Goal: Navigation & Orientation: Go to known website

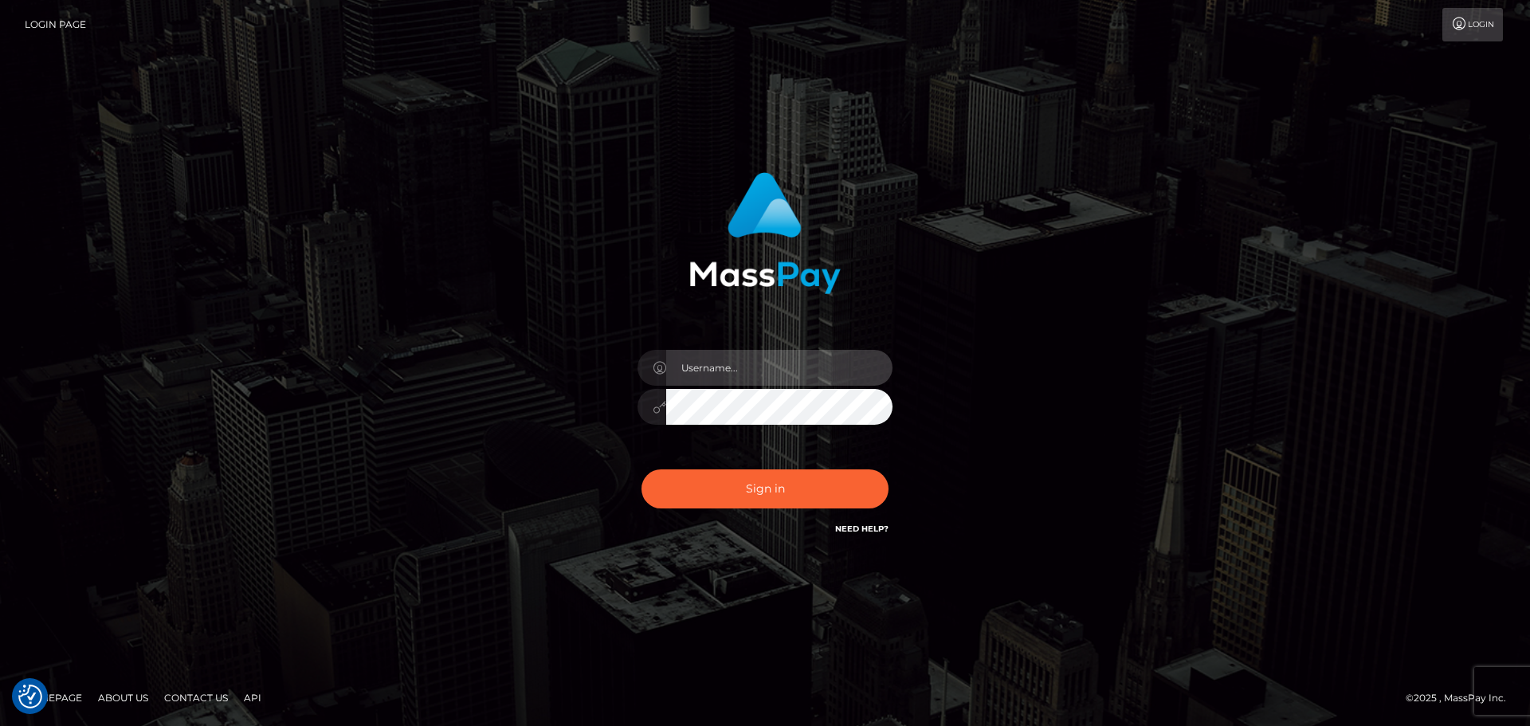
click at [747, 359] on input "text" at bounding box center [779, 368] width 226 height 36
click at [0, 725] on com-1password-button at bounding box center [0, 726] width 0 height 0
type input "dawson.throne"
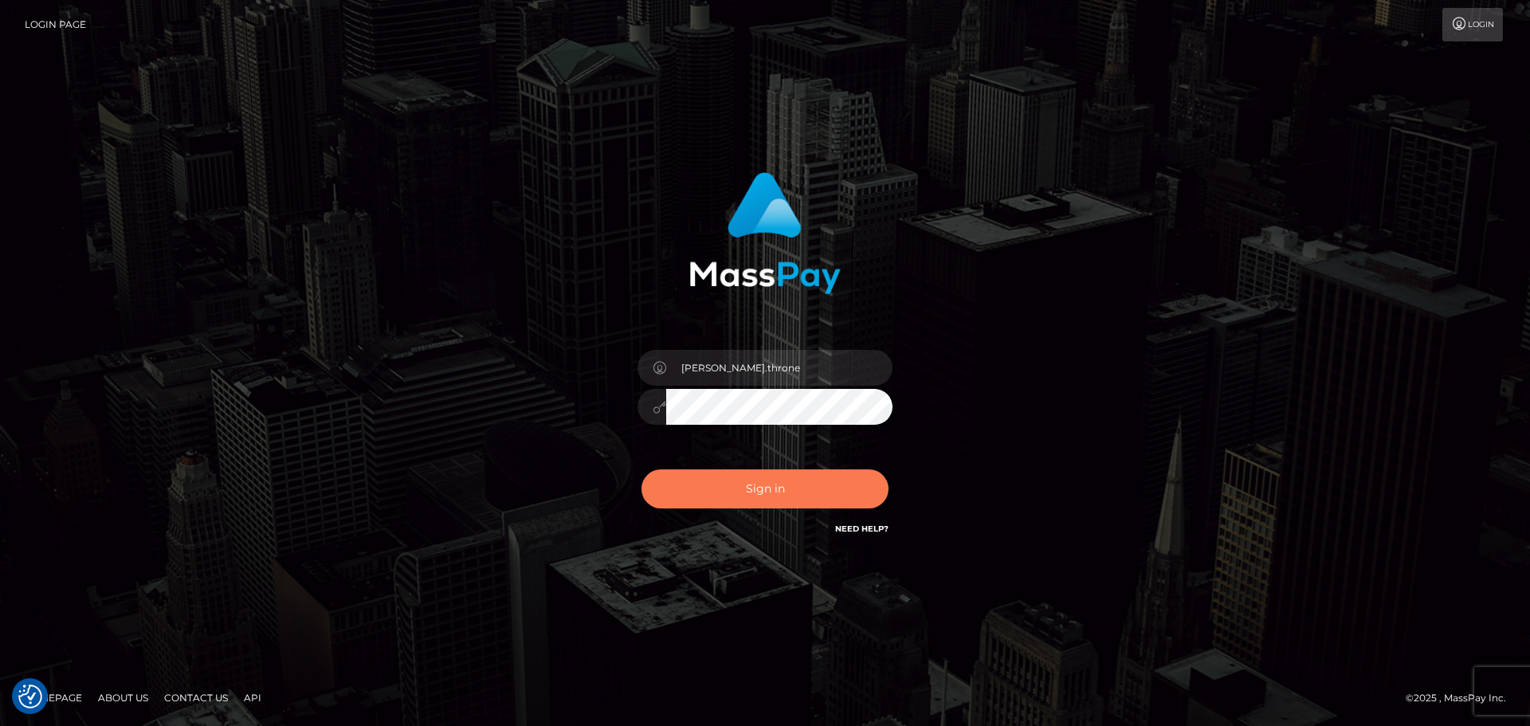
click at [783, 486] on button "Sign in" at bounding box center [765, 488] width 247 height 39
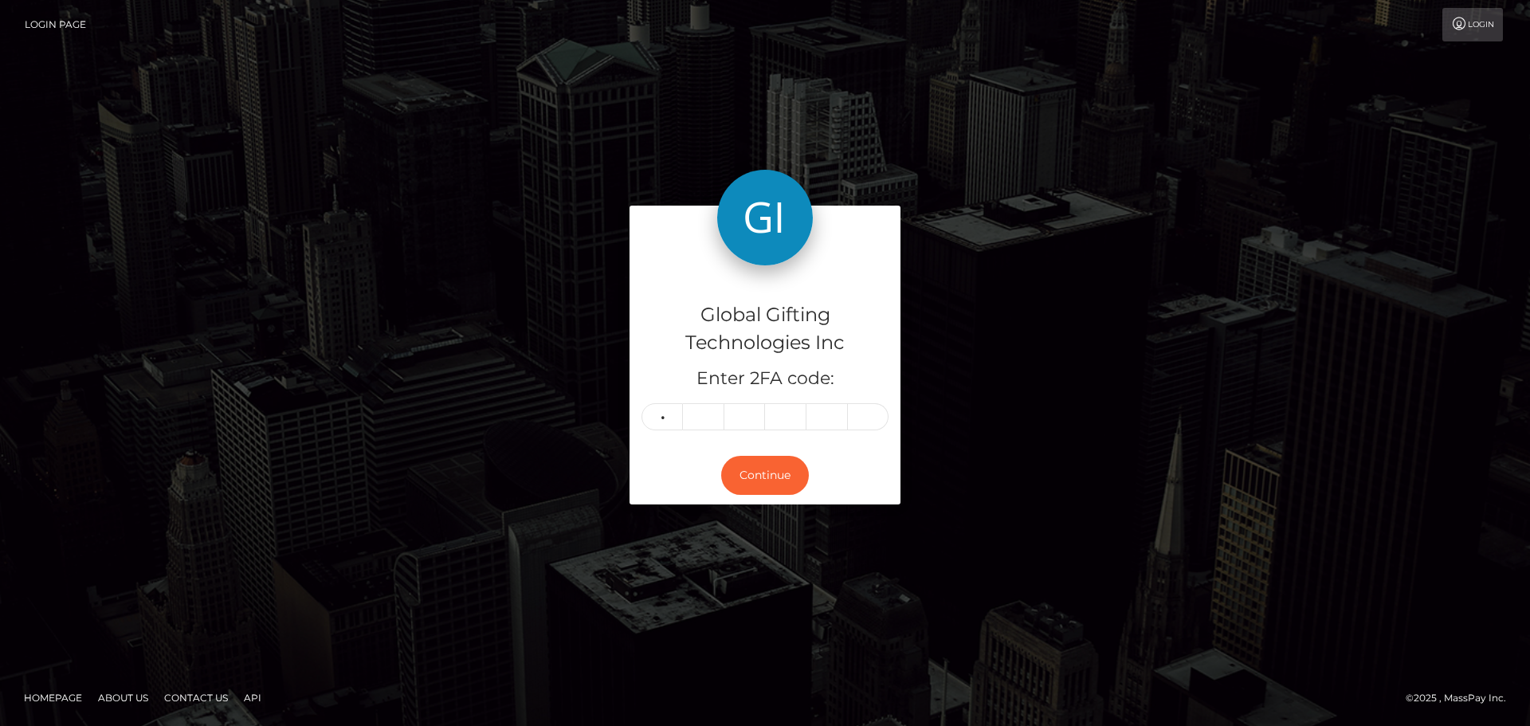
type input "8"
type input "4"
type input "0"
type input "1"
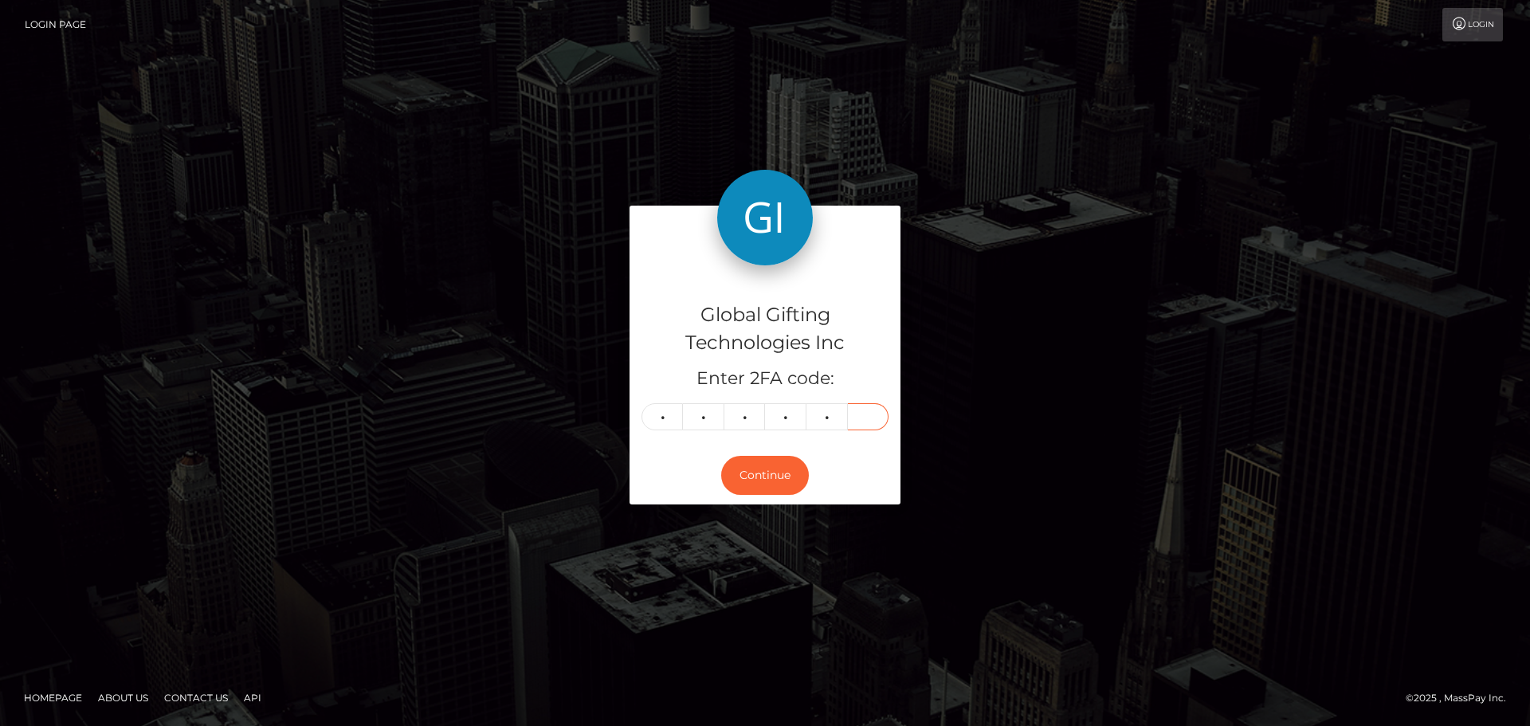
type input "9"
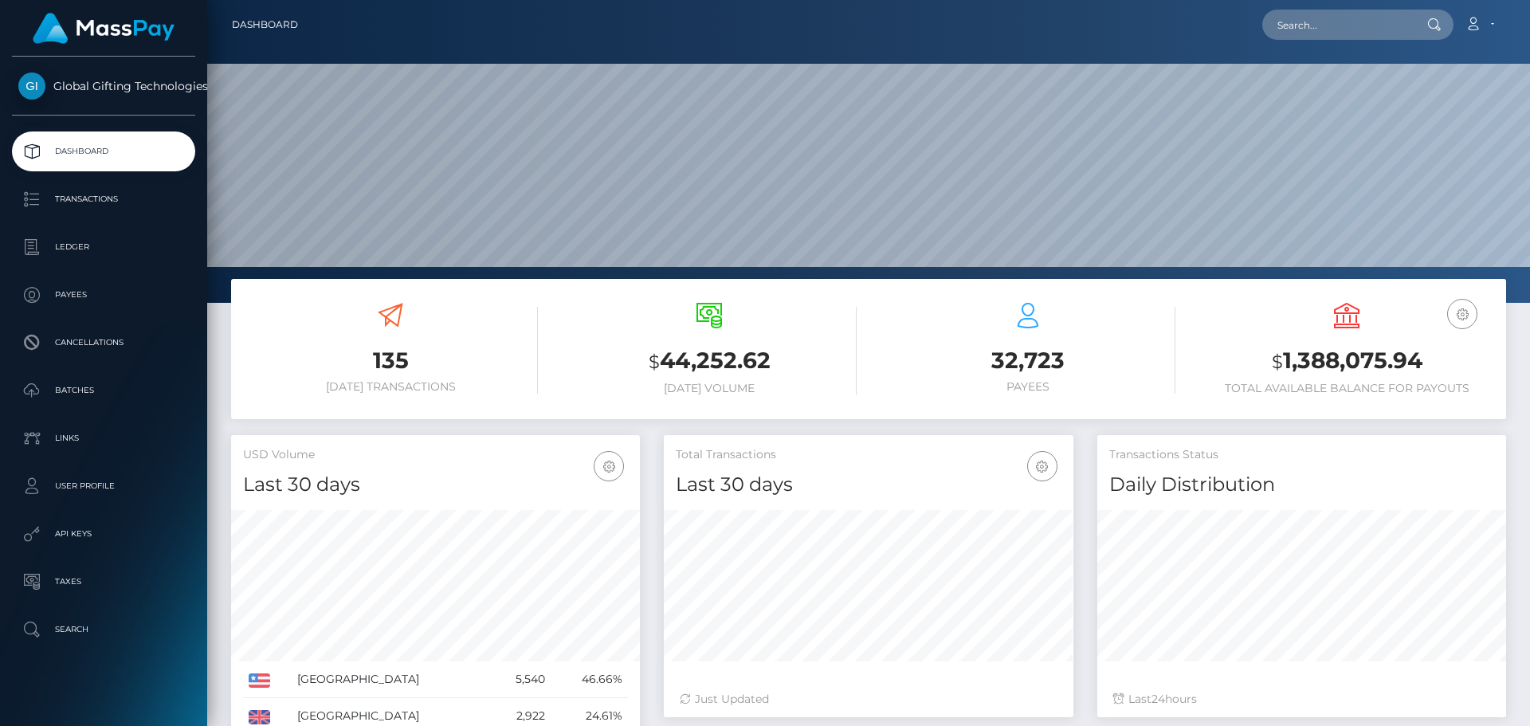
scroll to position [283, 410]
